Goal: Navigation & Orientation: Find specific page/section

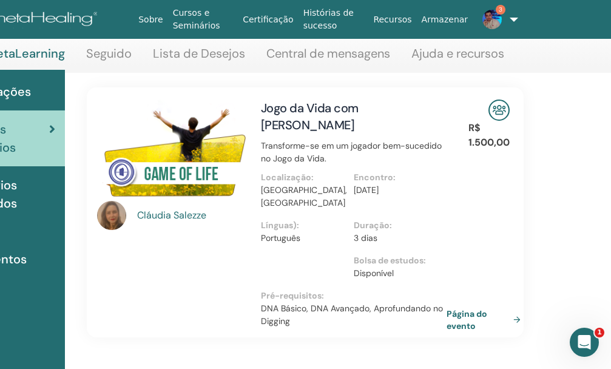
scroll to position [173, 117]
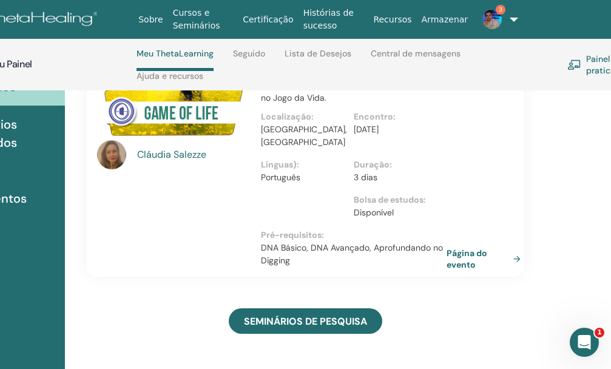
click at [155, 155] on font "Cláudia" at bounding box center [154, 154] width 34 height 13
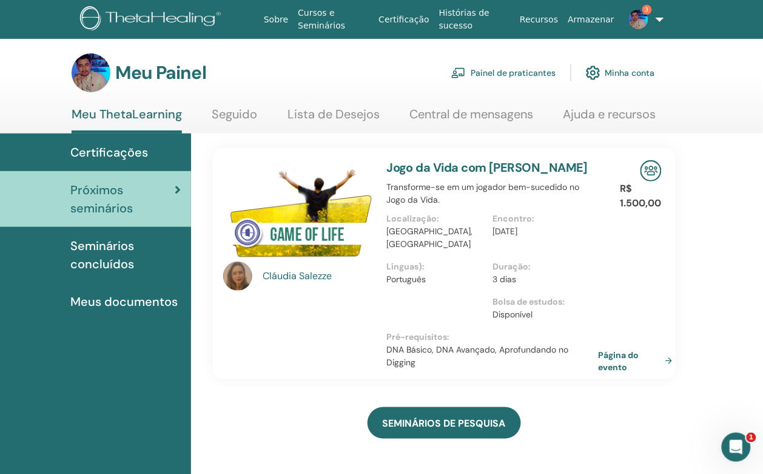
click at [610, 14] on span "3" at bounding box center [638, 19] width 29 height 10
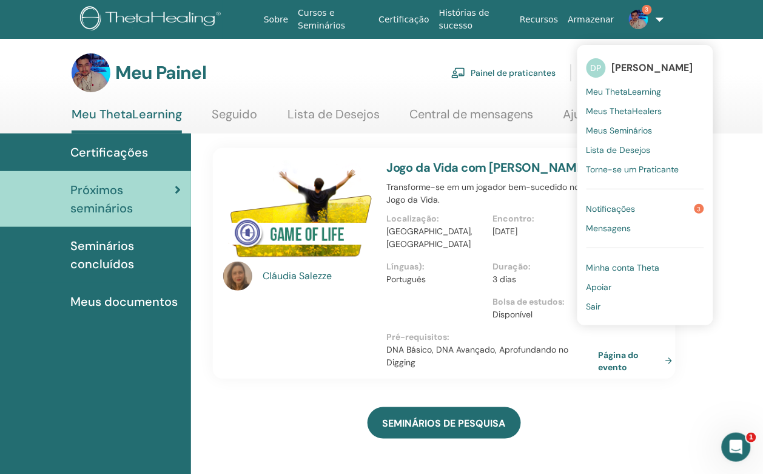
click at [610, 214] on link "Notificações 3" at bounding box center [645, 208] width 118 height 19
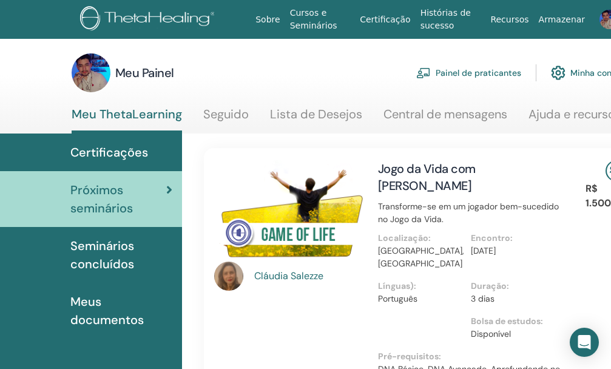
click at [232, 278] on img at bounding box center [228, 275] width 29 height 29
click at [276, 270] on font "Cláudia" at bounding box center [271, 275] width 34 height 13
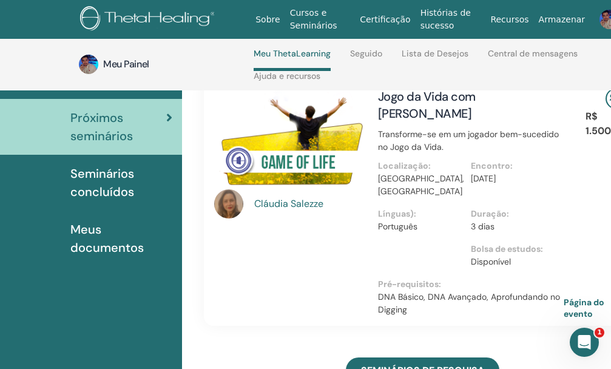
scroll to position [112, 0]
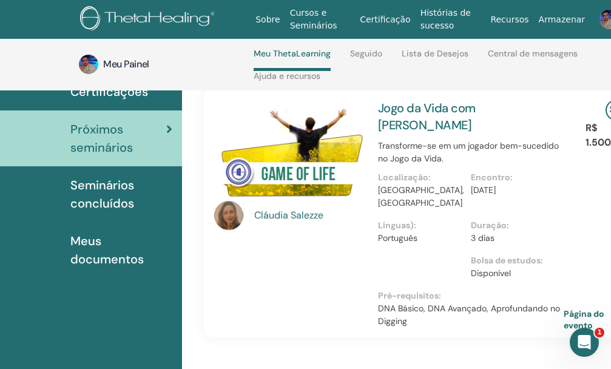
click at [403, 113] on font "Jogo da Vida com Claudia Salezze" at bounding box center [426, 116] width 97 height 33
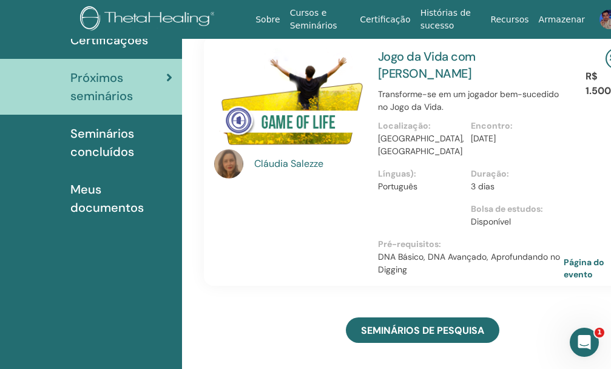
scroll to position [0, 0]
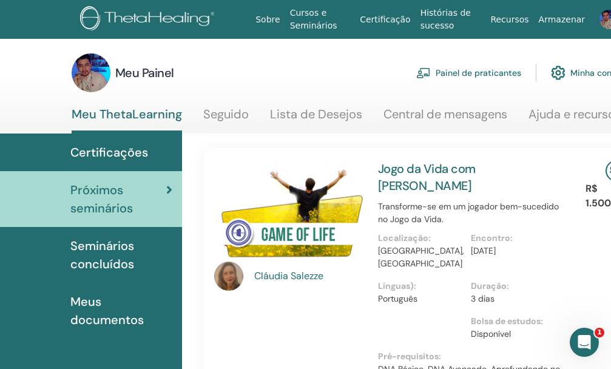
click at [407, 169] on font "Jogo da Vida com Claudia Salezze" at bounding box center [426, 177] width 97 height 33
click at [119, 260] on font "Seminários concluídos" at bounding box center [102, 255] width 64 height 34
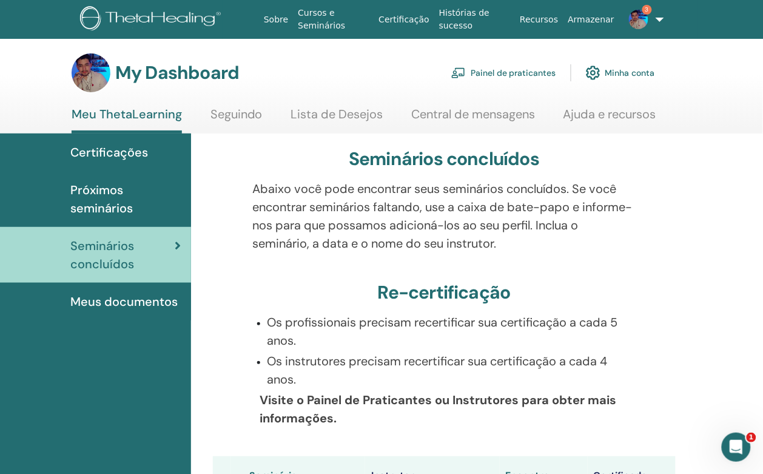
click at [104, 153] on span "Certificações" at bounding box center [109, 152] width 78 height 18
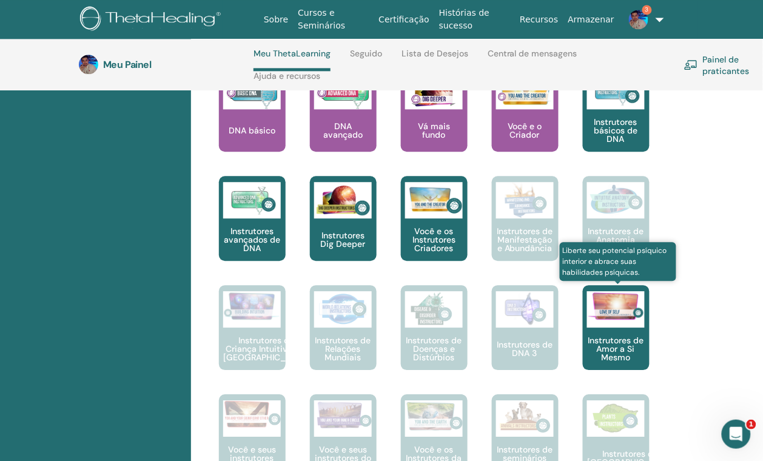
scroll to position [506, 0]
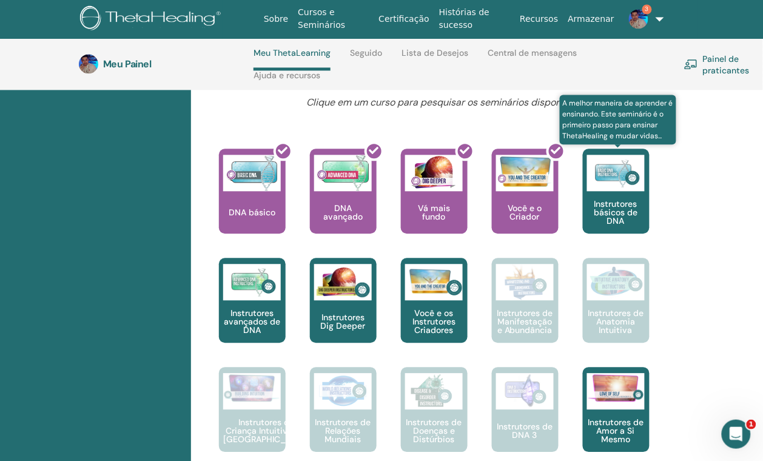
click at [619, 195] on div "Instrutores básicos de DNA" at bounding box center [616, 191] width 67 height 85
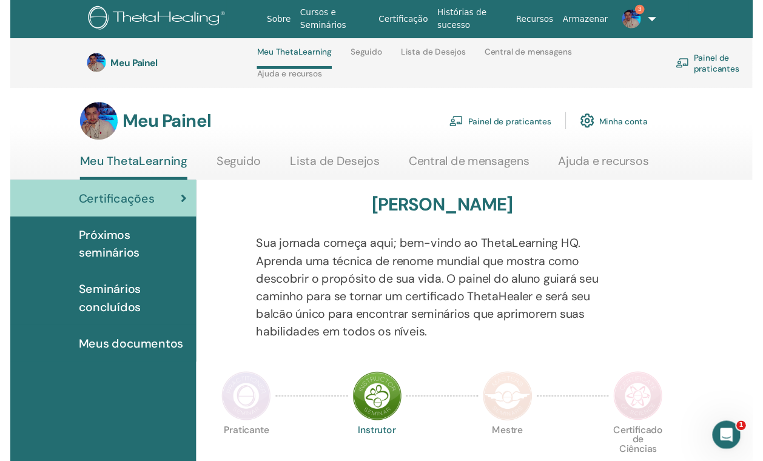
scroll to position [202, 0]
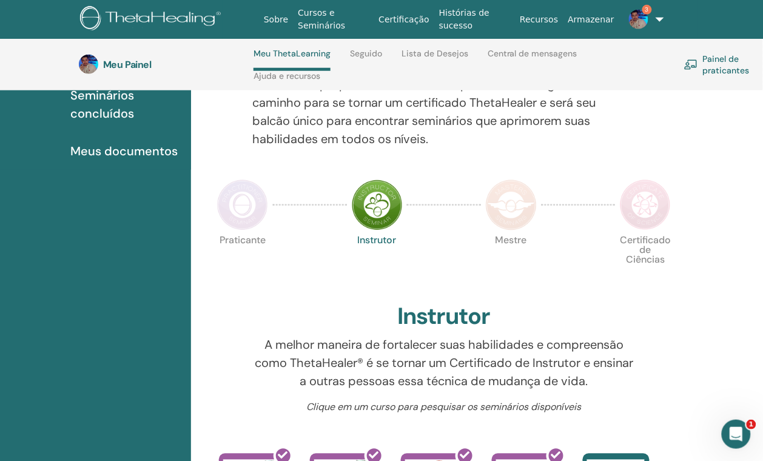
click at [377, 213] on img at bounding box center [377, 205] width 51 height 51
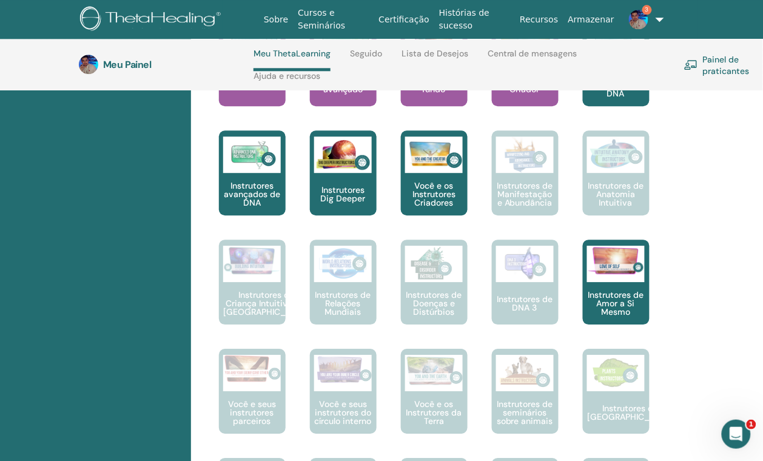
scroll to position [734, 0]
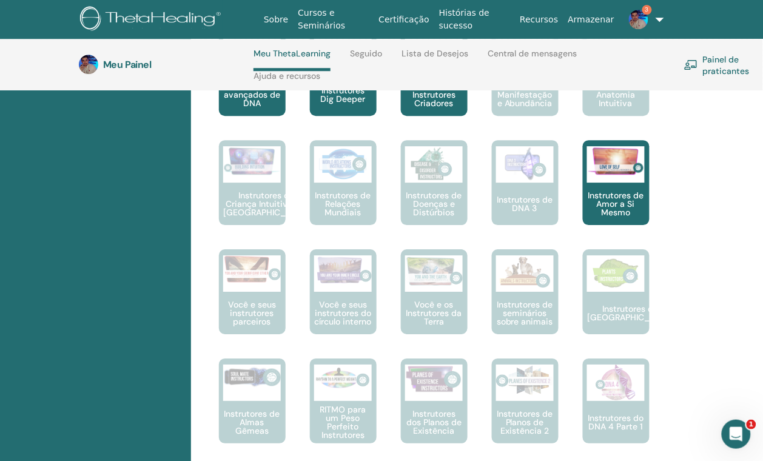
drag, startPoint x: 559, startPoint y: 334, endPoint x: 131, endPoint y: 326, distance: 428.2
click at [131, 326] on div "Certificações Próximos seminários Seminários concluídos Meus documentos" at bounding box center [95, 274] width 191 height 1647
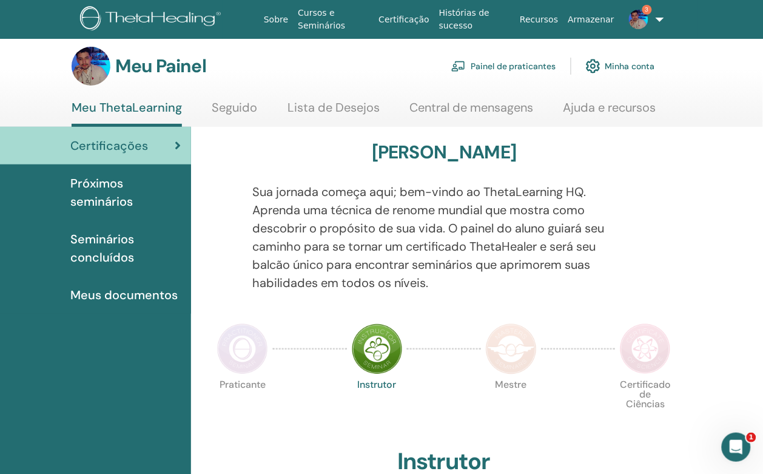
scroll to position [0, 0]
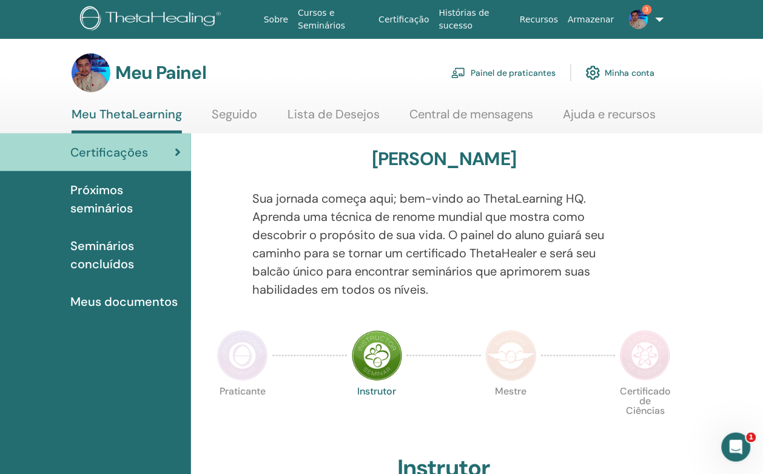
click at [334, 110] on font "Lista de Desejos" at bounding box center [333, 114] width 92 height 16
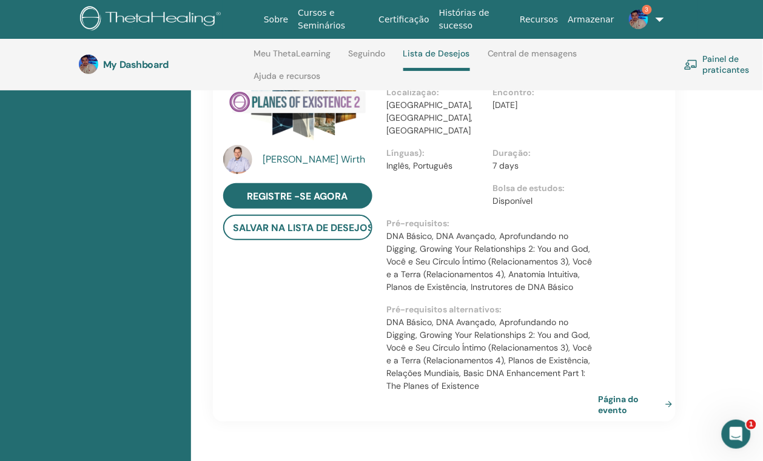
scroll to position [1036, 0]
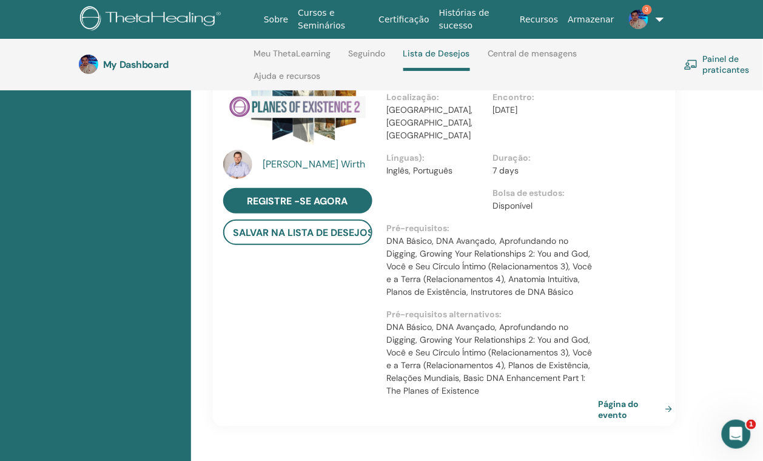
click at [247, 150] on img at bounding box center [237, 164] width 29 height 29
